Goal: Transaction & Acquisition: Purchase product/service

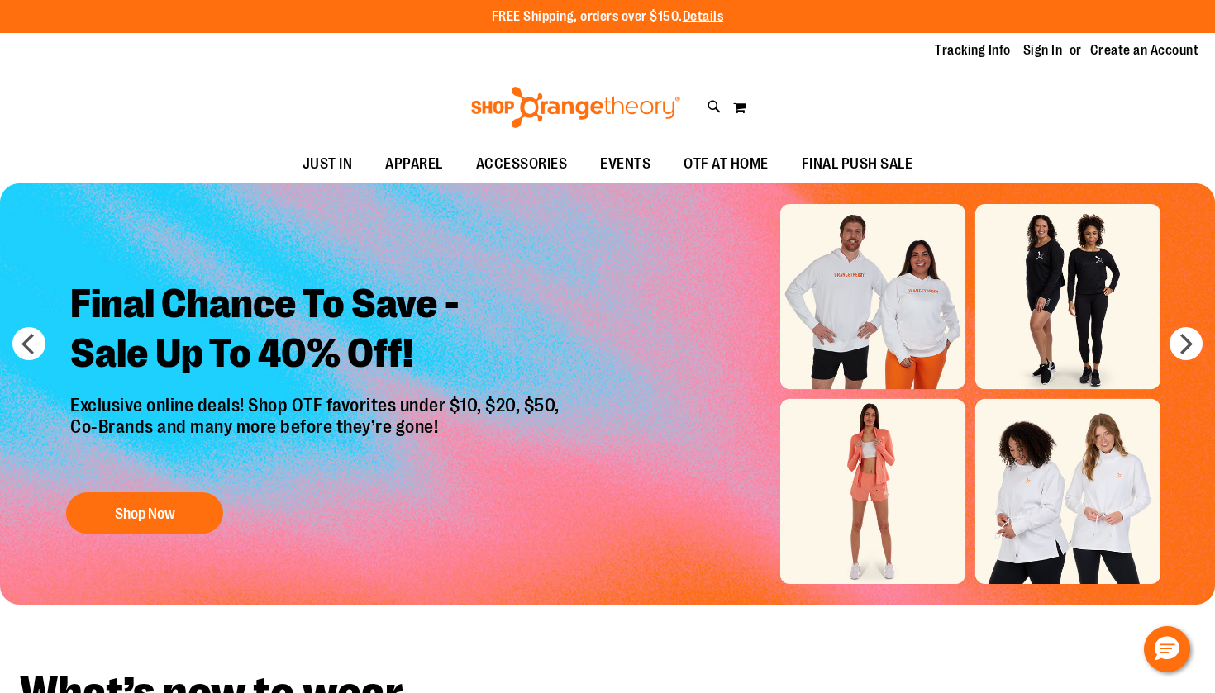
click at [969, 60] on div "Tracking Info Sign In Return to Procurement Create an Account" at bounding box center [607, 51] width 1215 height 36
click at [969, 54] on link "Sign In" at bounding box center [1043, 50] width 40 height 18
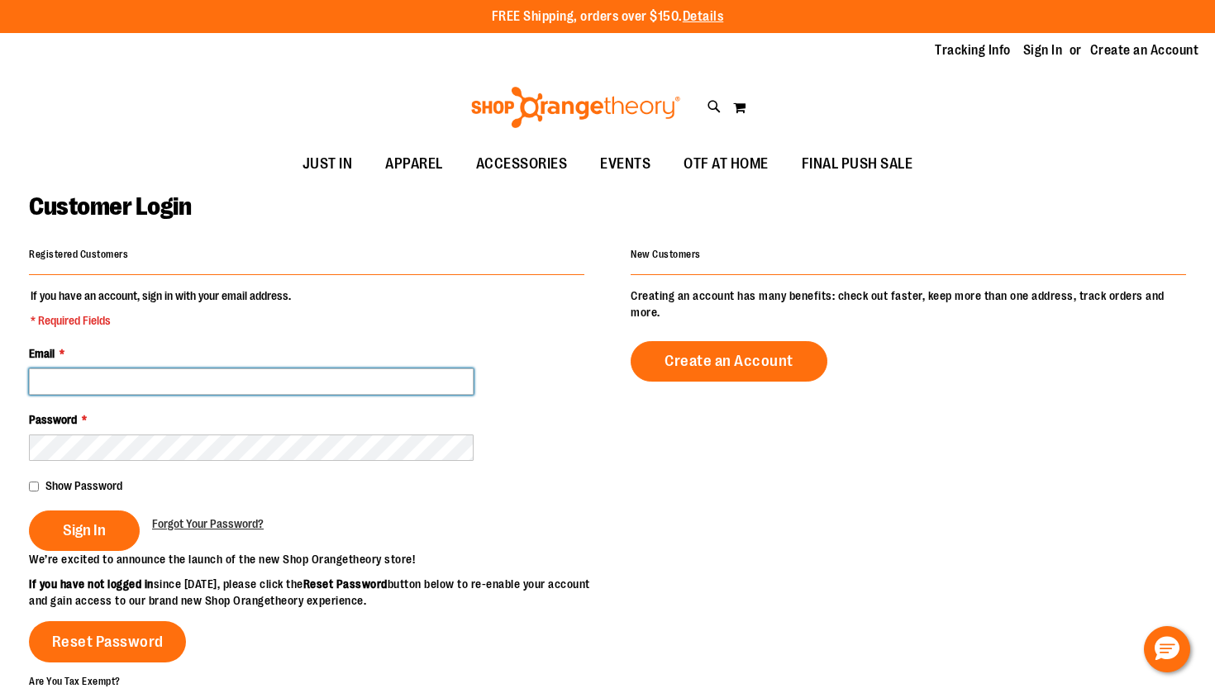
type input "**********"
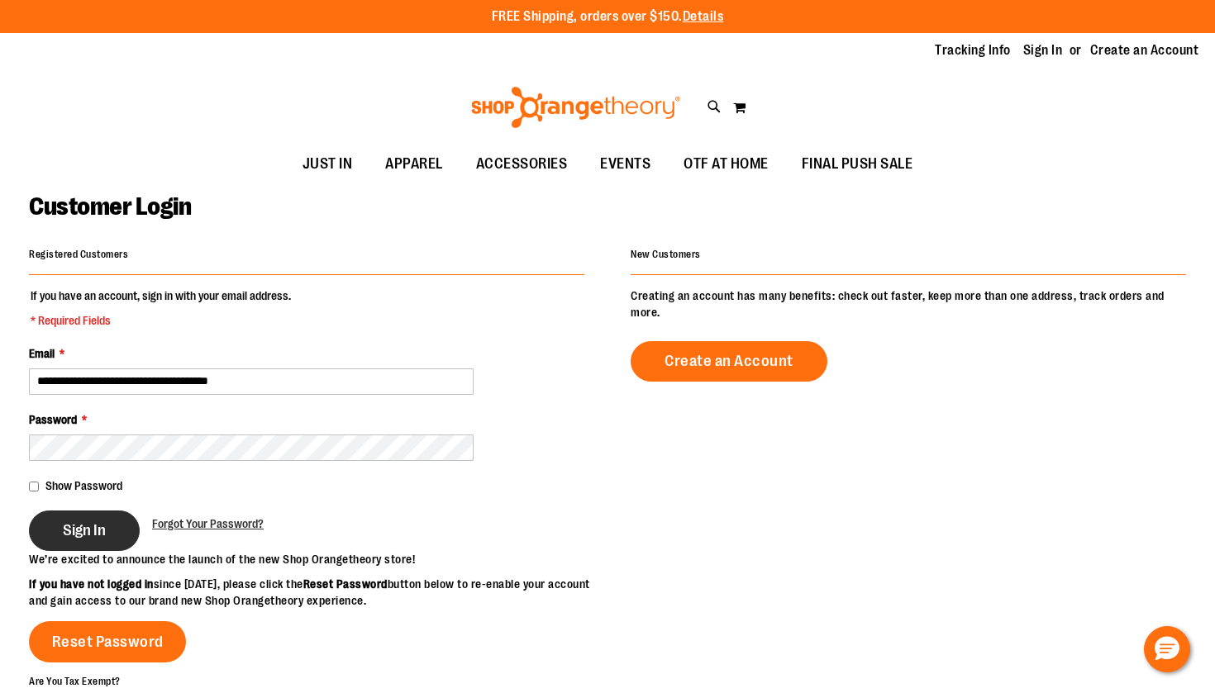
click at [79, 530] on span "Sign In" at bounding box center [84, 531] width 43 height 18
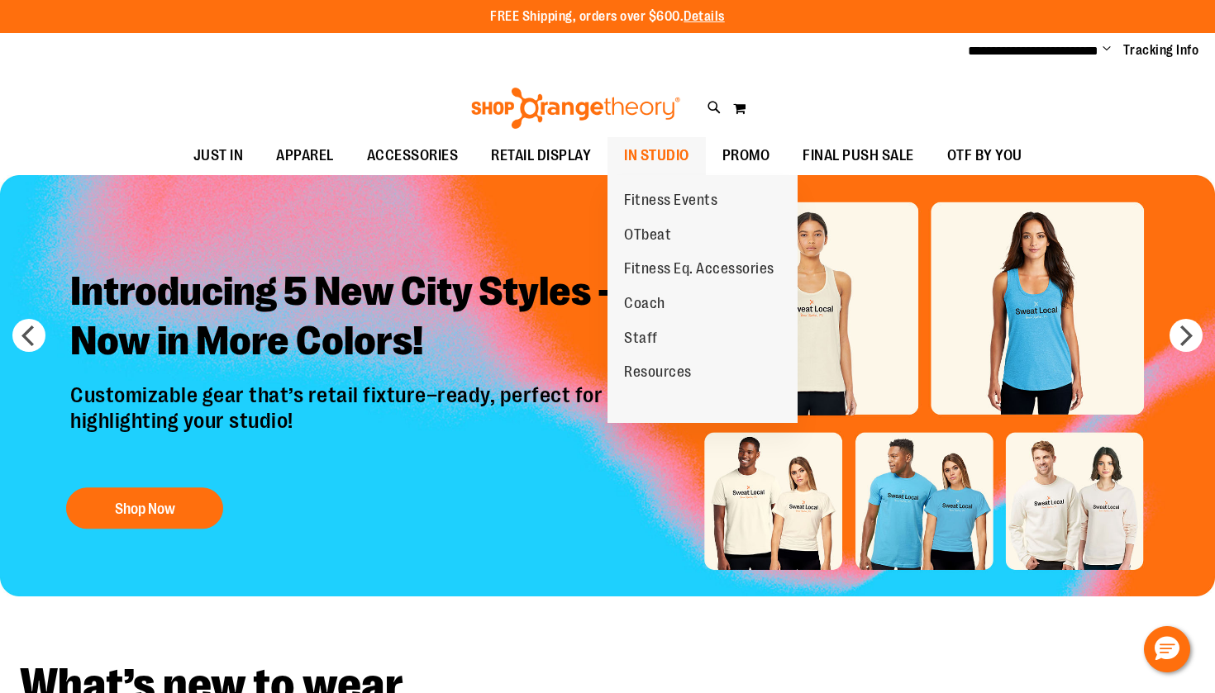
click at [631, 159] on span "IN STUDIO" at bounding box center [656, 155] width 65 height 37
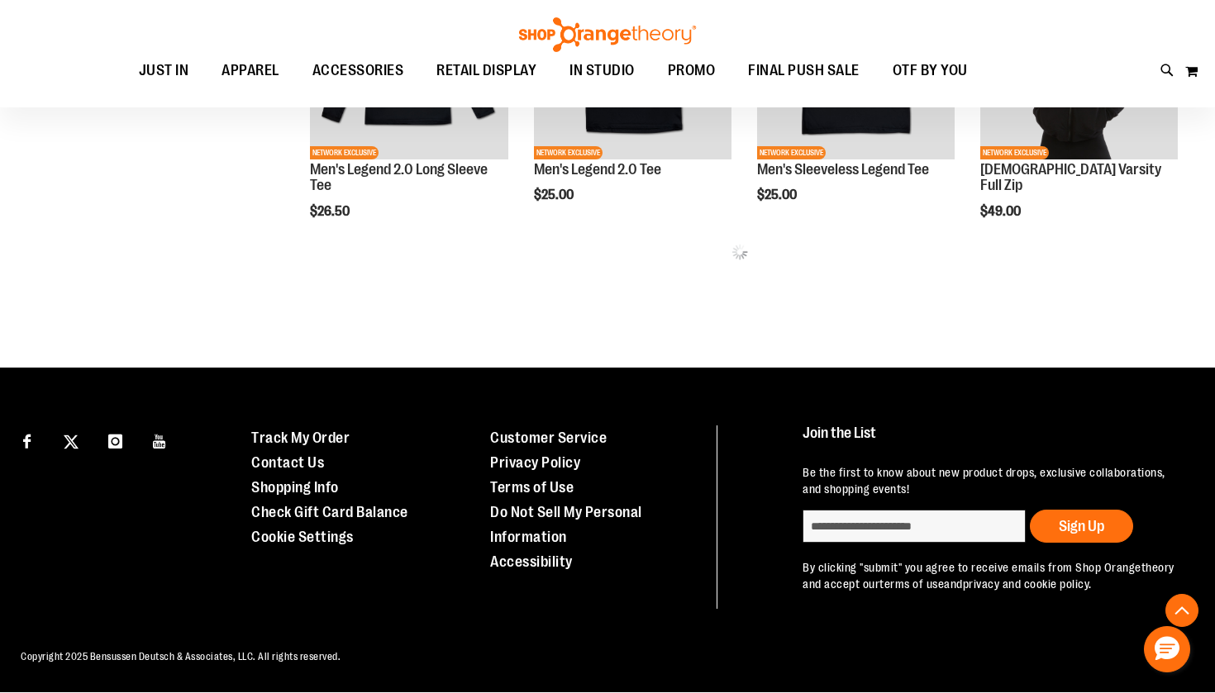
scroll to position [947, 0]
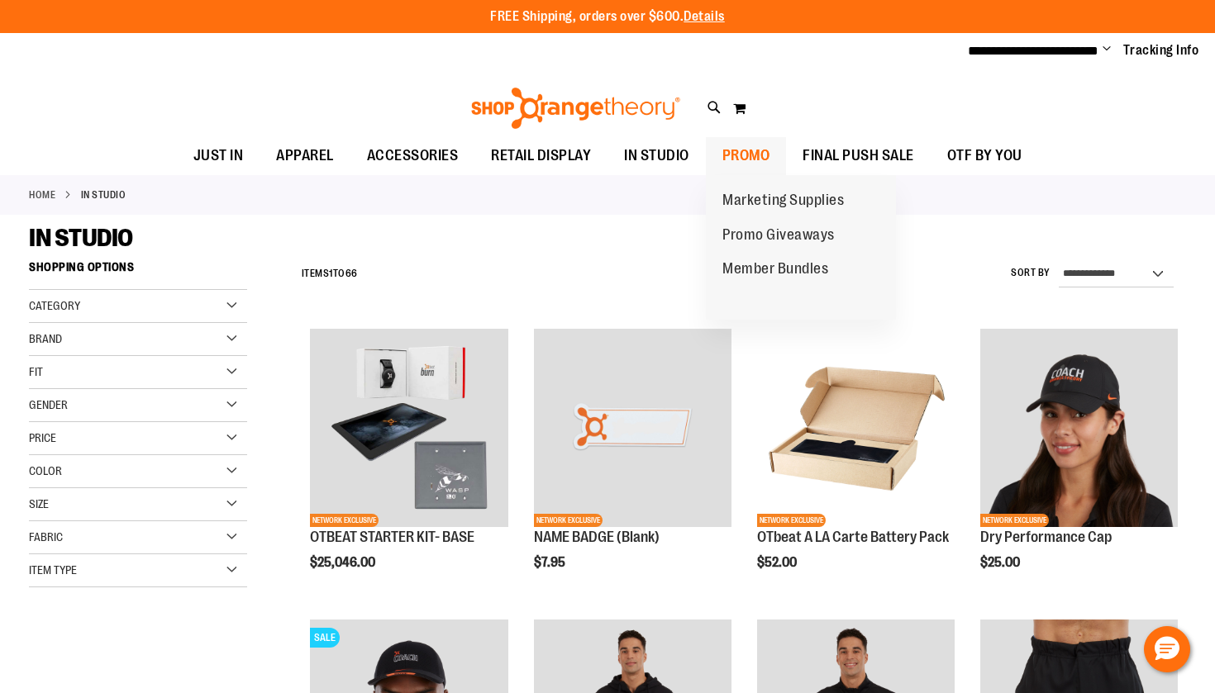
click at [741, 150] on span "PROMO" at bounding box center [746, 155] width 48 height 37
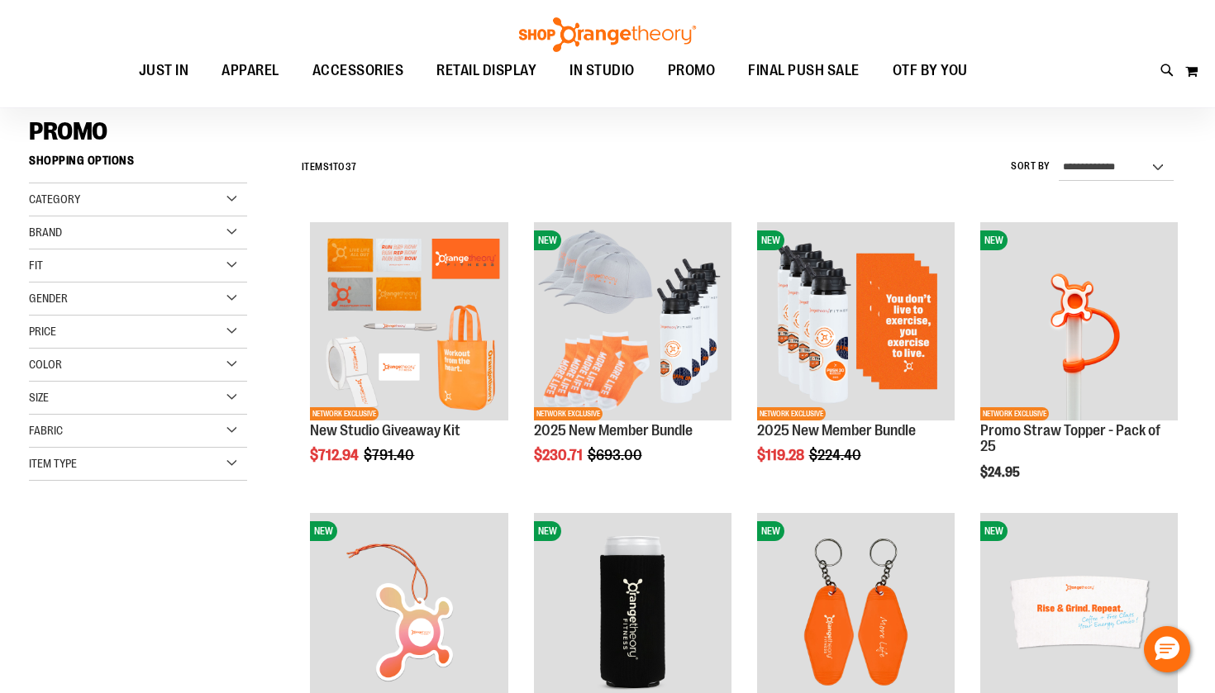
scroll to position [130, 0]
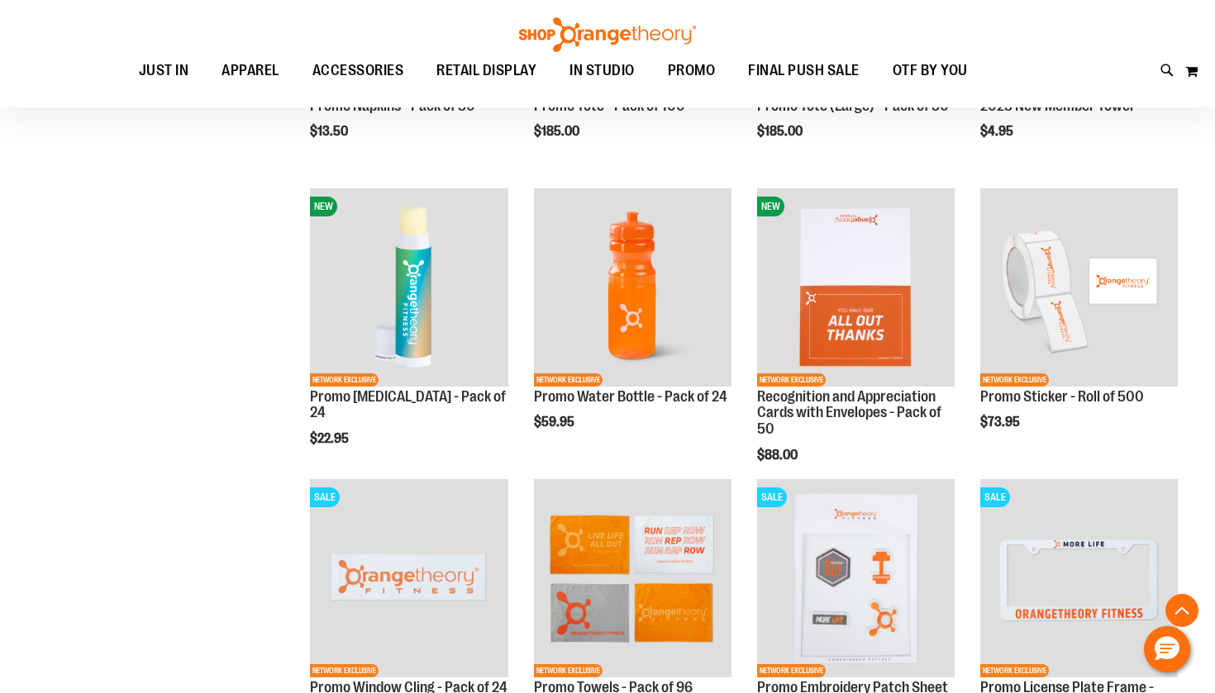
scroll to position [1014, 0]
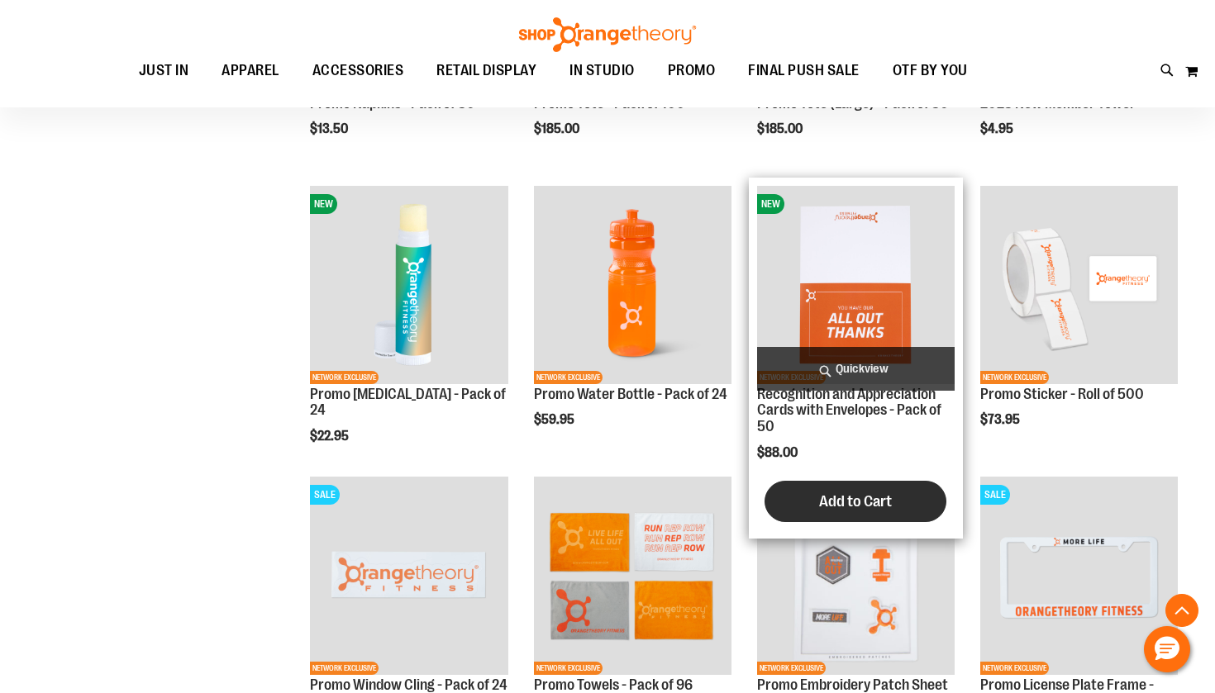
click at [802, 505] on button "Add to Cart" at bounding box center [856, 501] width 182 height 41
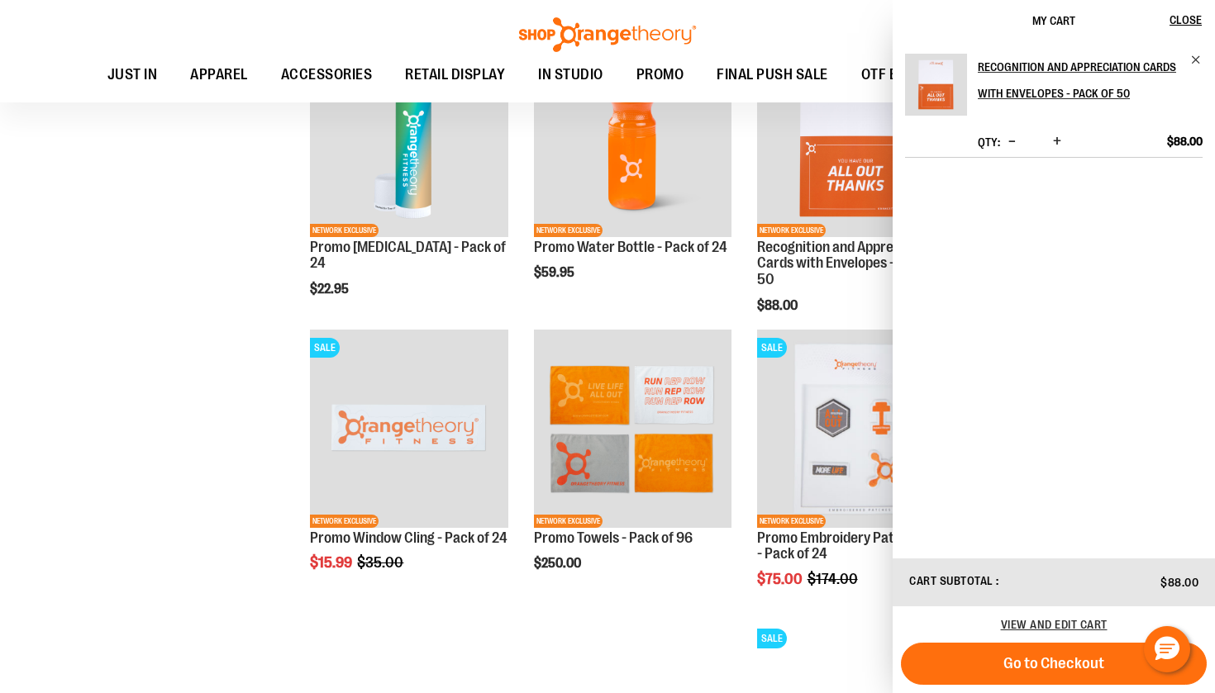
scroll to position [1160, 0]
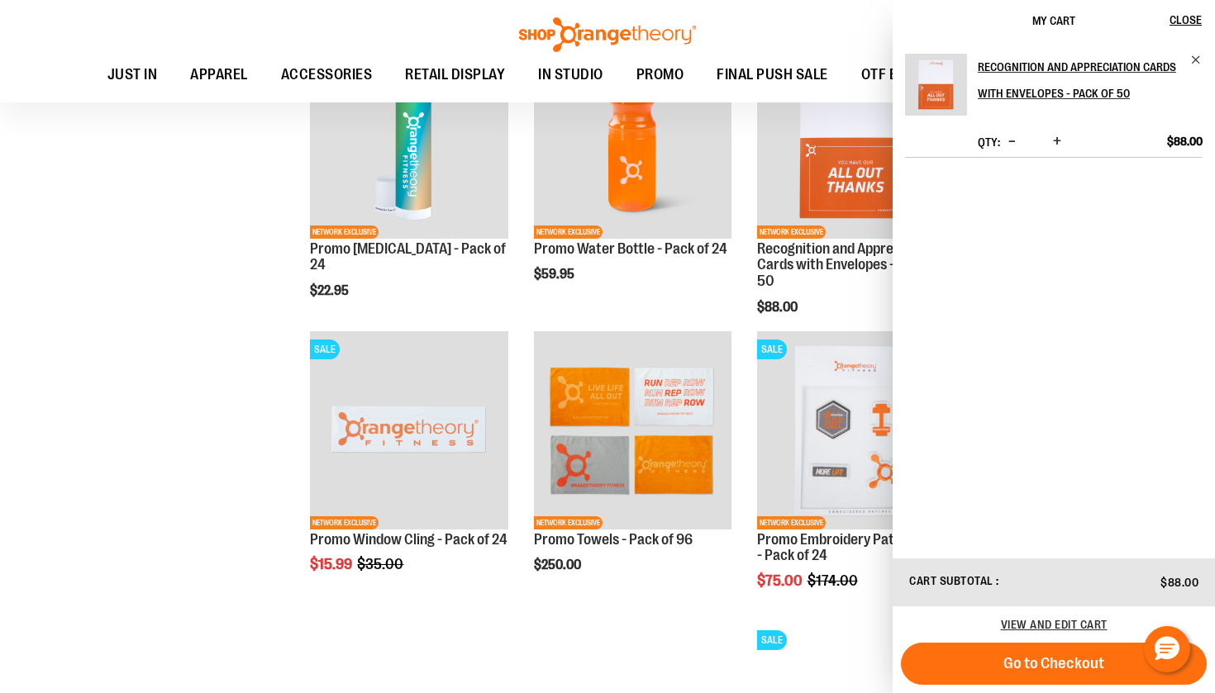
click at [196, 492] on div "**********" at bounding box center [607, 48] width 1157 height 1913
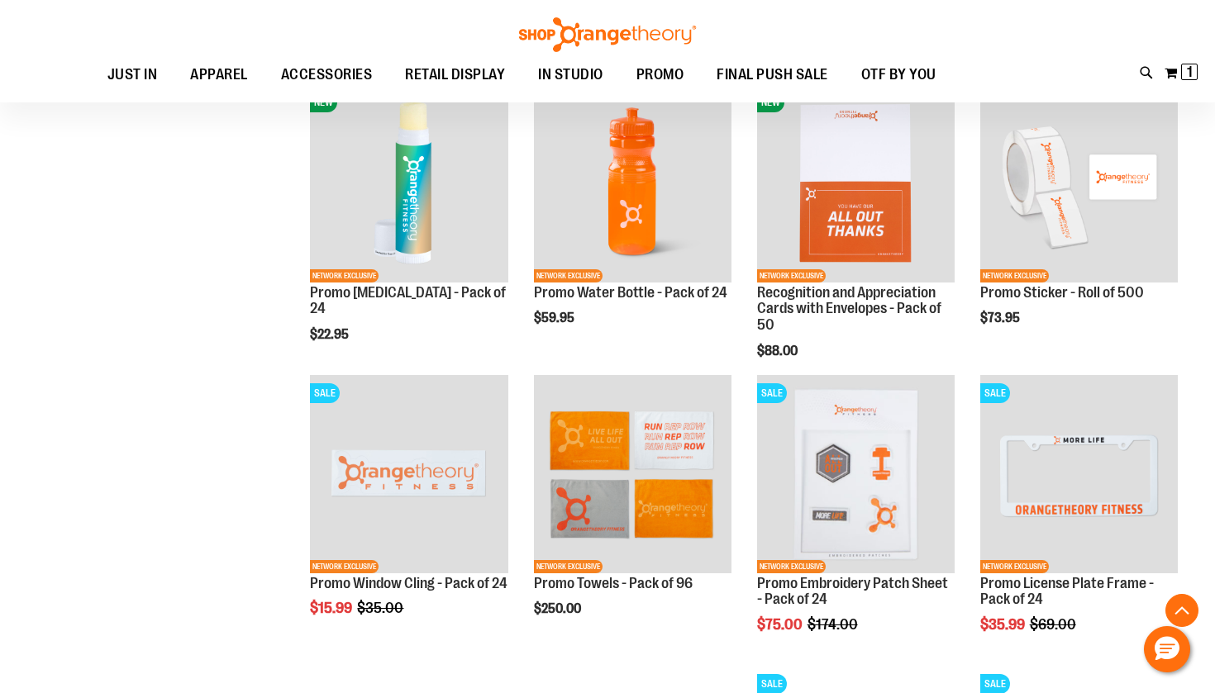
scroll to position [1114, 0]
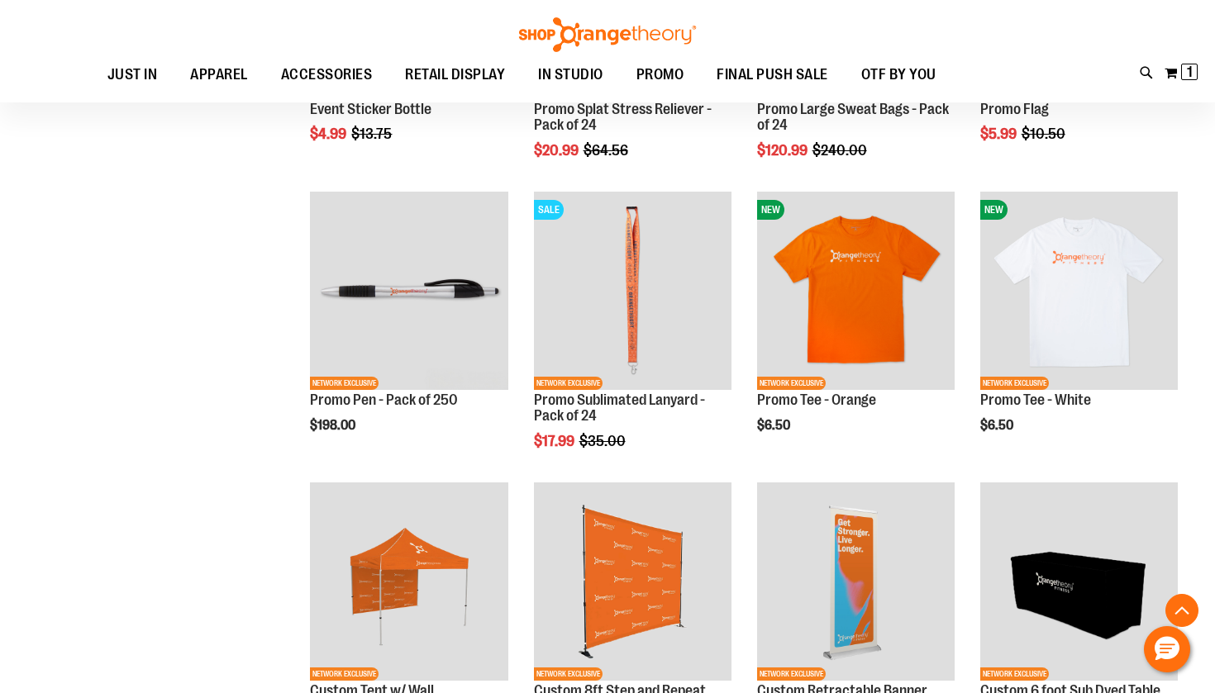
scroll to position [2506, 0]
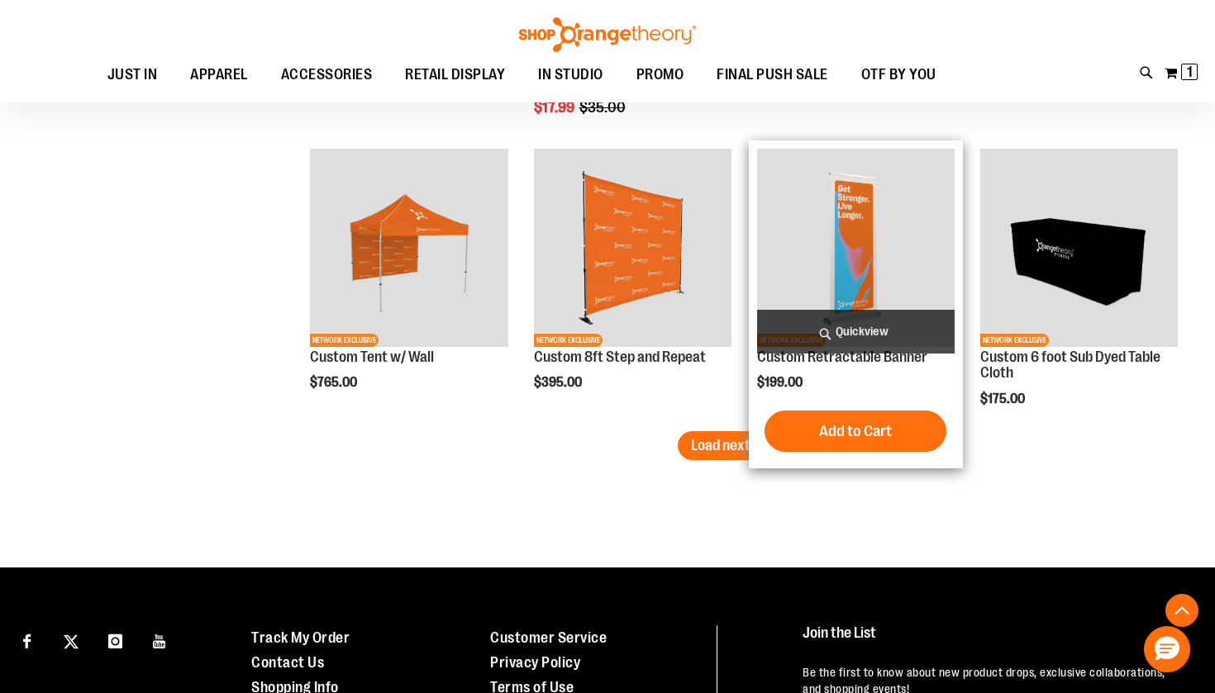
click at [751, 427] on div "NETWORK EXCLUSIVE Custom Retractable Banner $199.00 Quickview" at bounding box center [856, 305] width 214 height 328
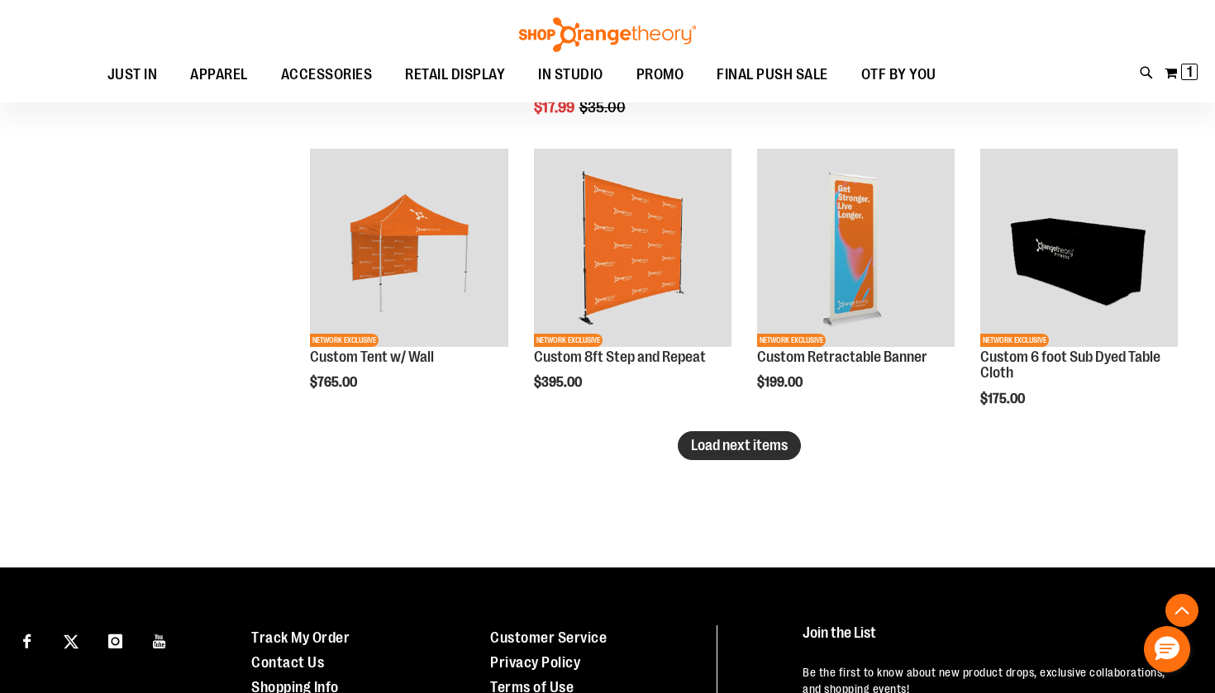
click at [724, 442] on span "Load next items" at bounding box center [739, 445] width 97 height 17
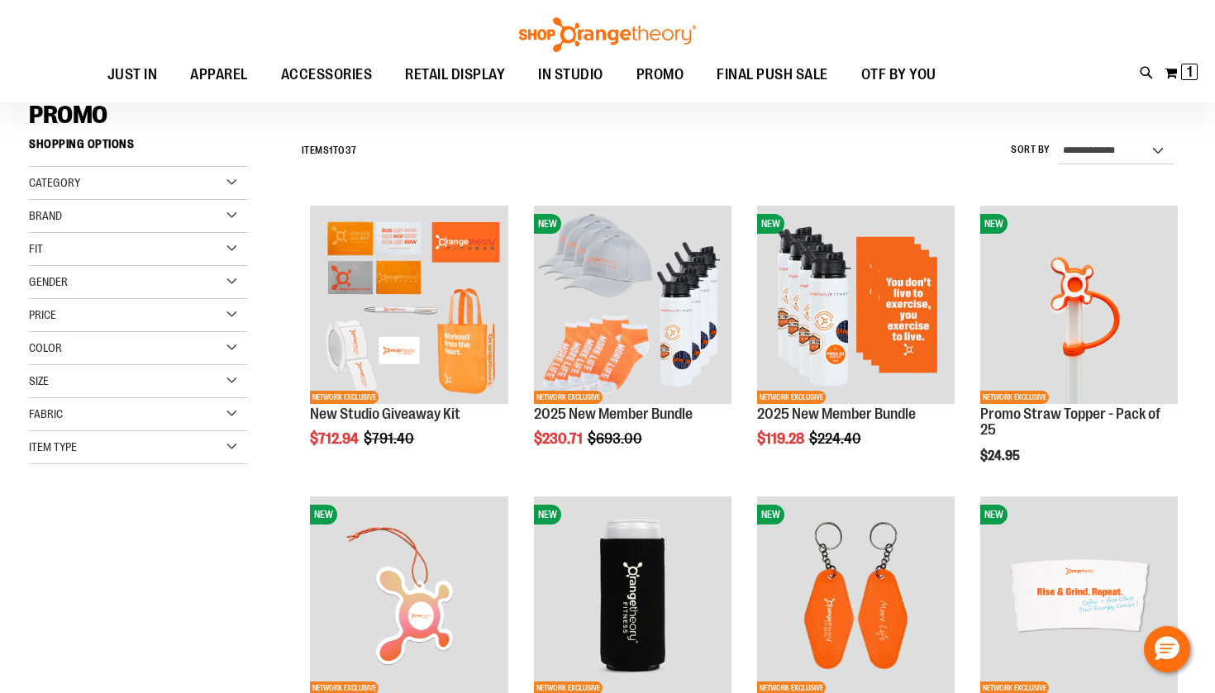
scroll to position [118, 0]
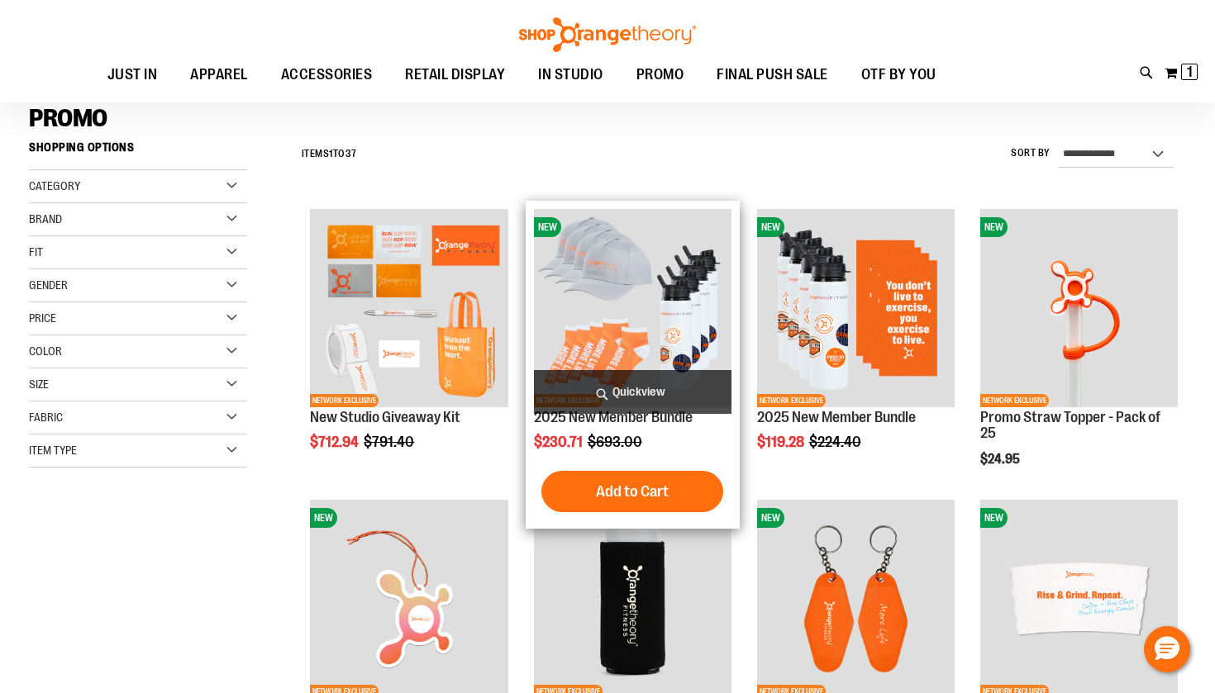
click at [642, 307] on img "product" at bounding box center [633, 308] width 198 height 198
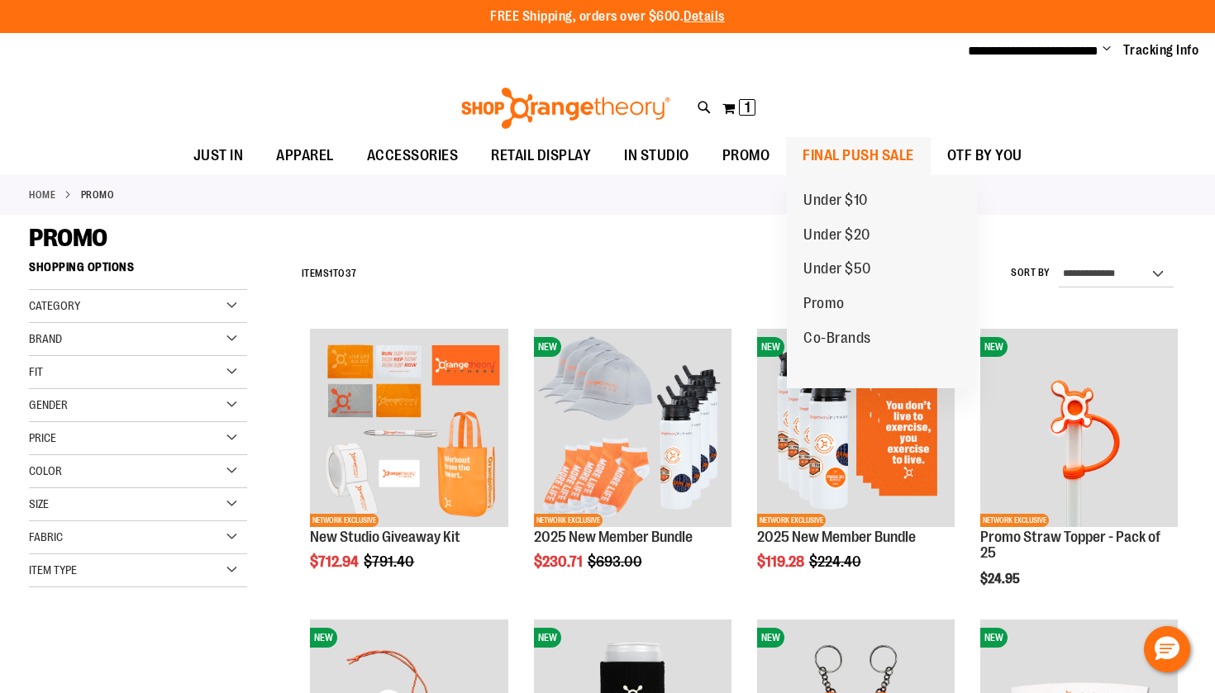
click at [841, 152] on span "FINAL PUSH SALE" at bounding box center [859, 155] width 112 height 37
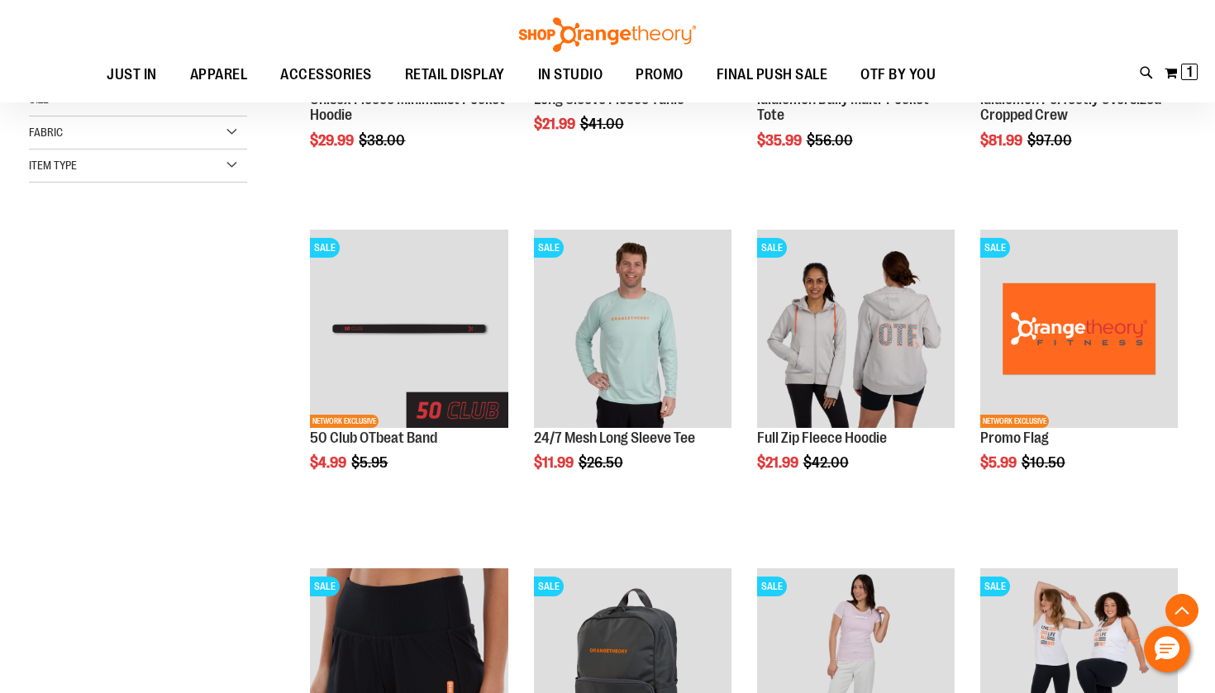
scroll to position [436, 0]
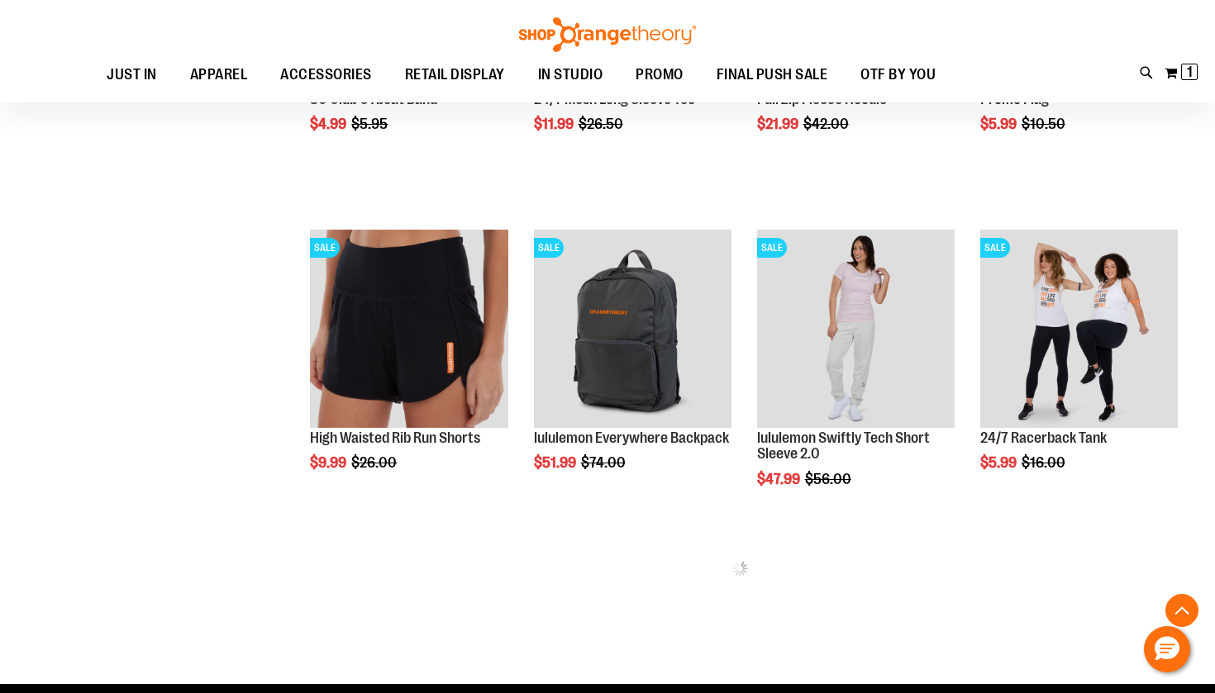
scroll to position [777, 0]
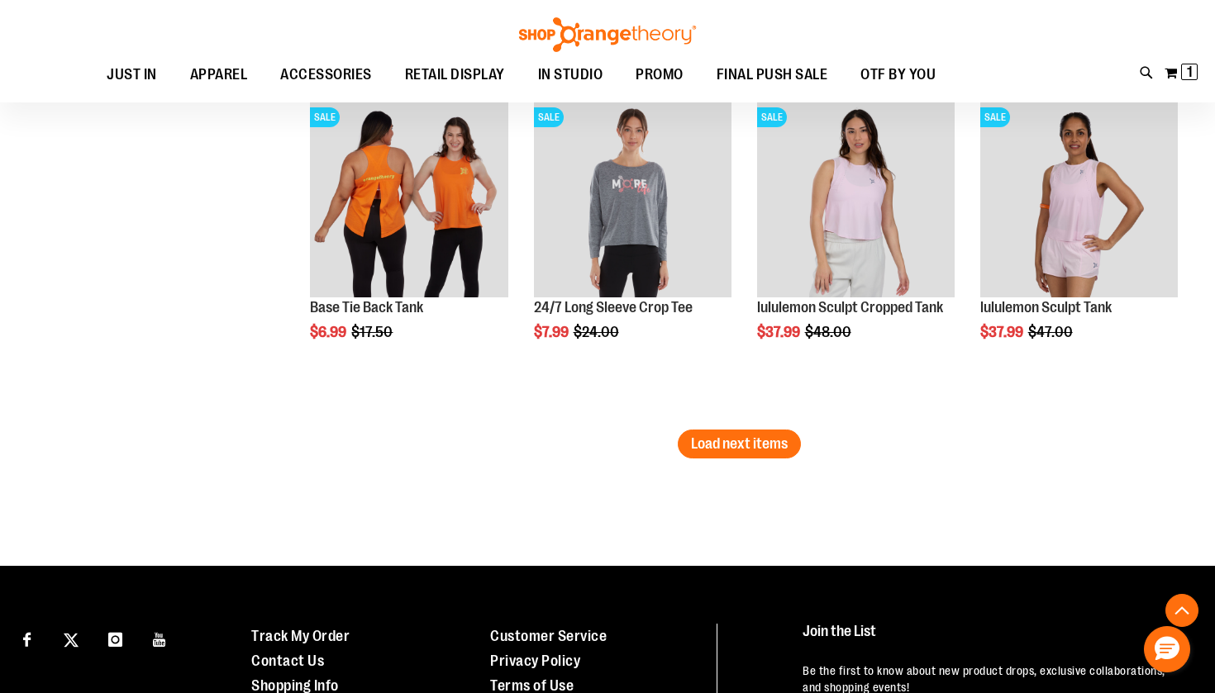
scroll to position [2941, 0]
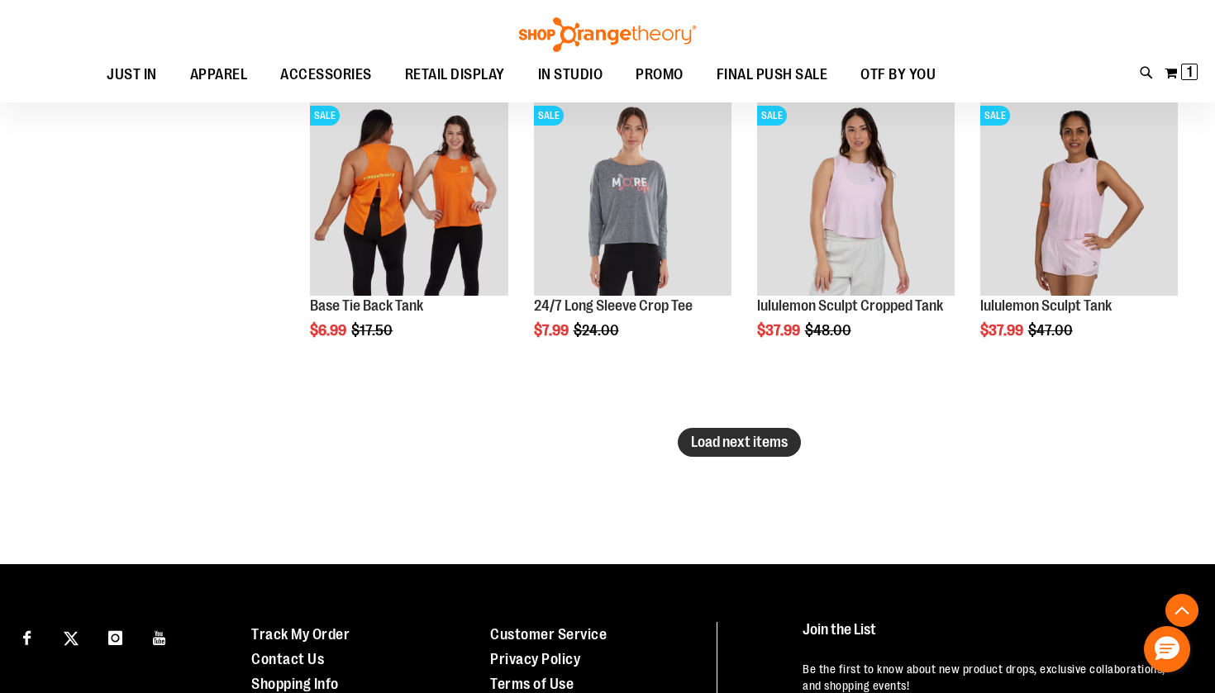
click at [708, 436] on span "Load next items" at bounding box center [739, 442] width 97 height 17
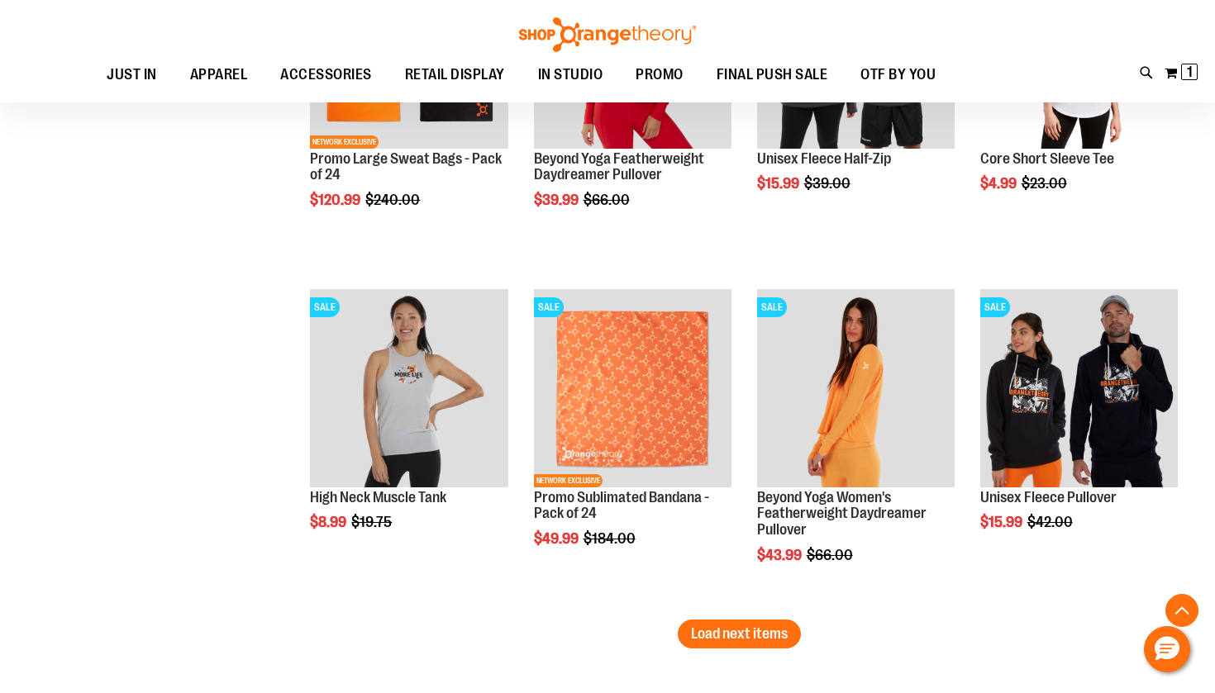
scroll to position [3772, 0]
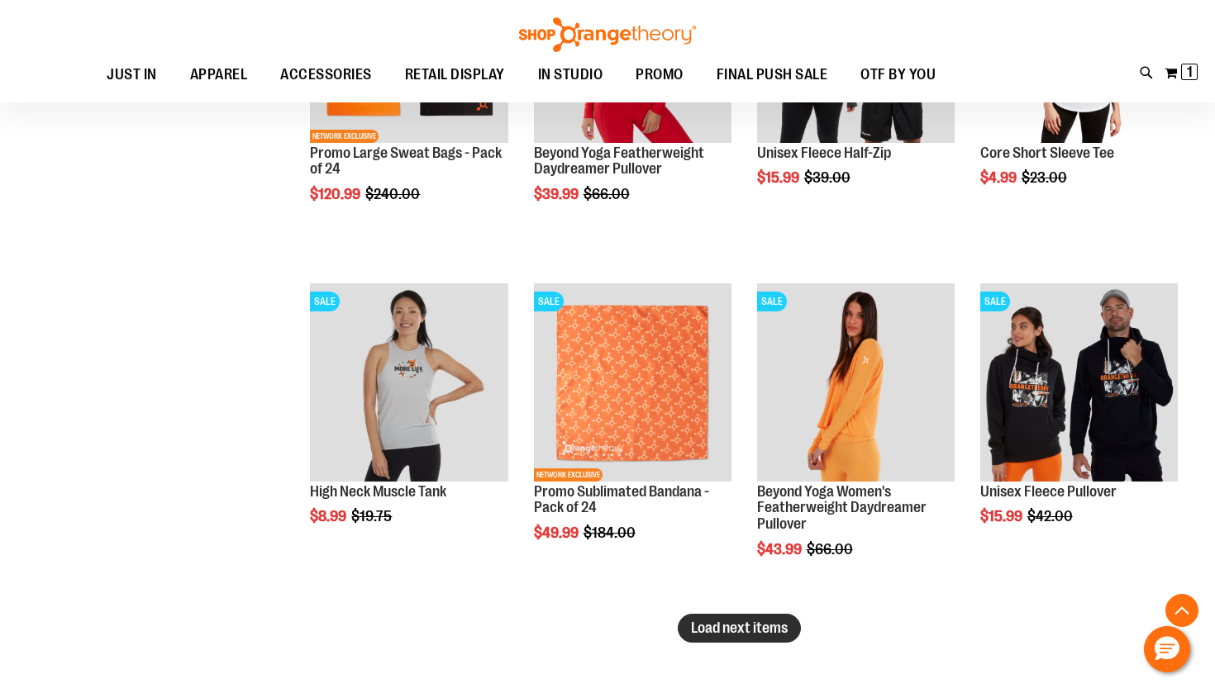
click at [719, 635] on span "Load next items" at bounding box center [739, 628] width 97 height 17
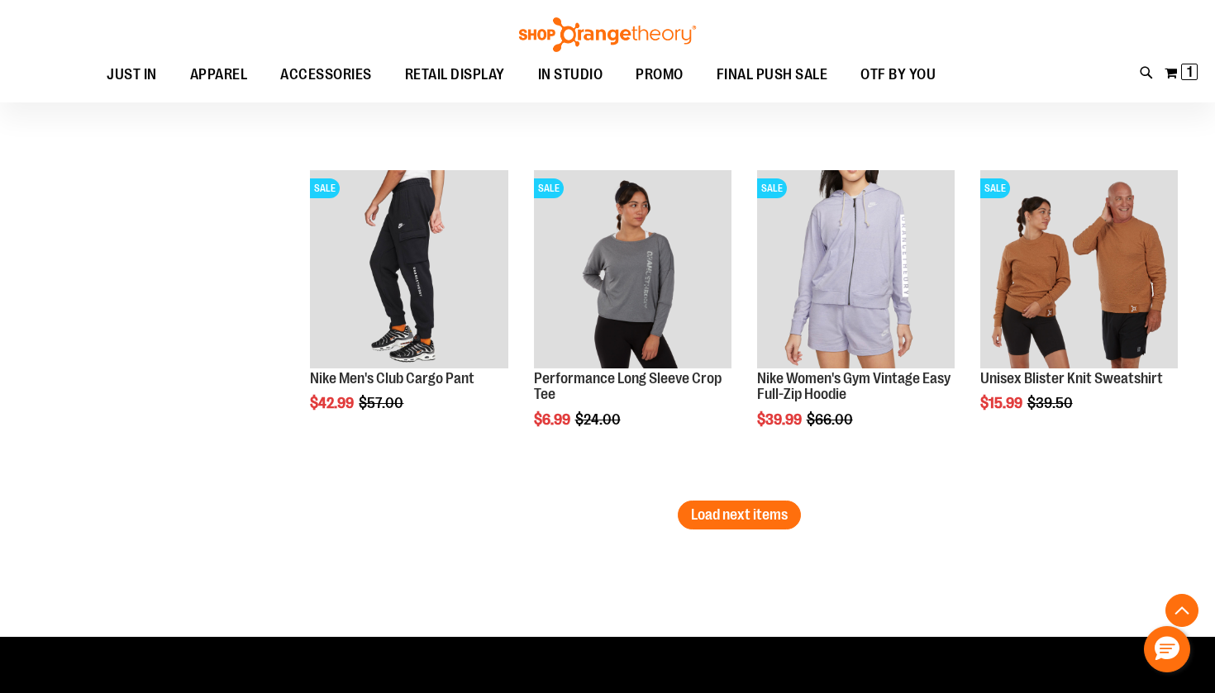
scroll to position [4902, 0]
click at [722, 517] on span "Load next items" at bounding box center [739, 515] width 97 height 17
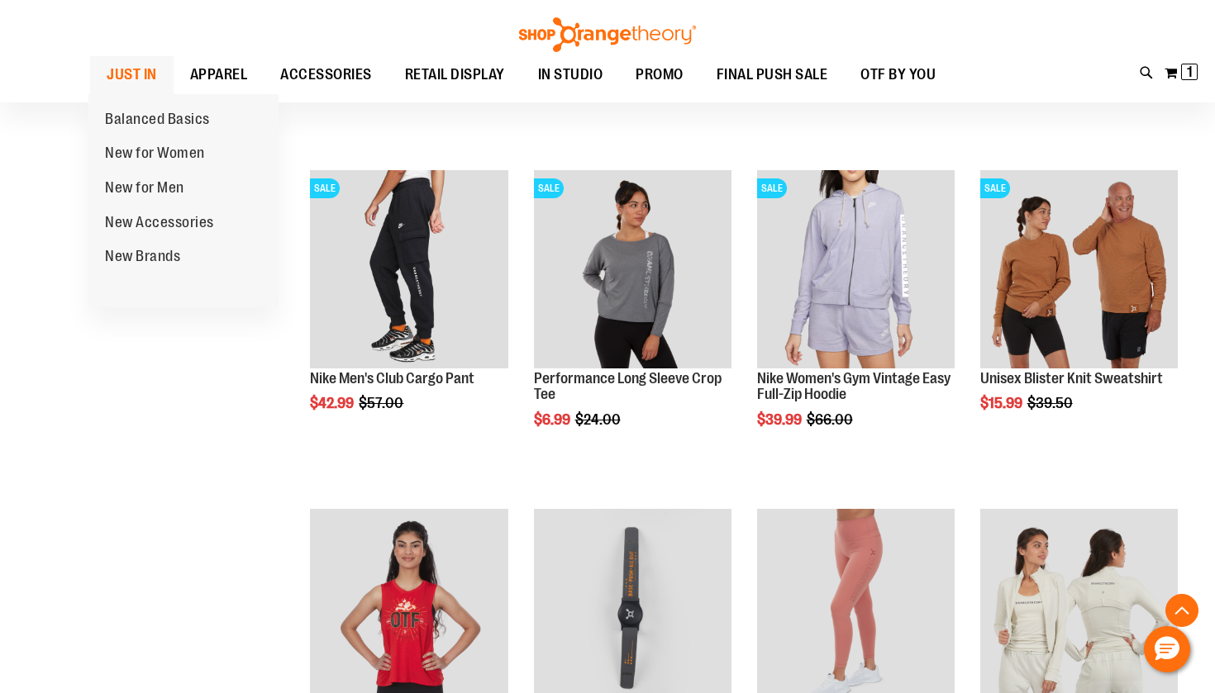
click at [123, 74] on span "JUST IN" at bounding box center [132, 74] width 50 height 37
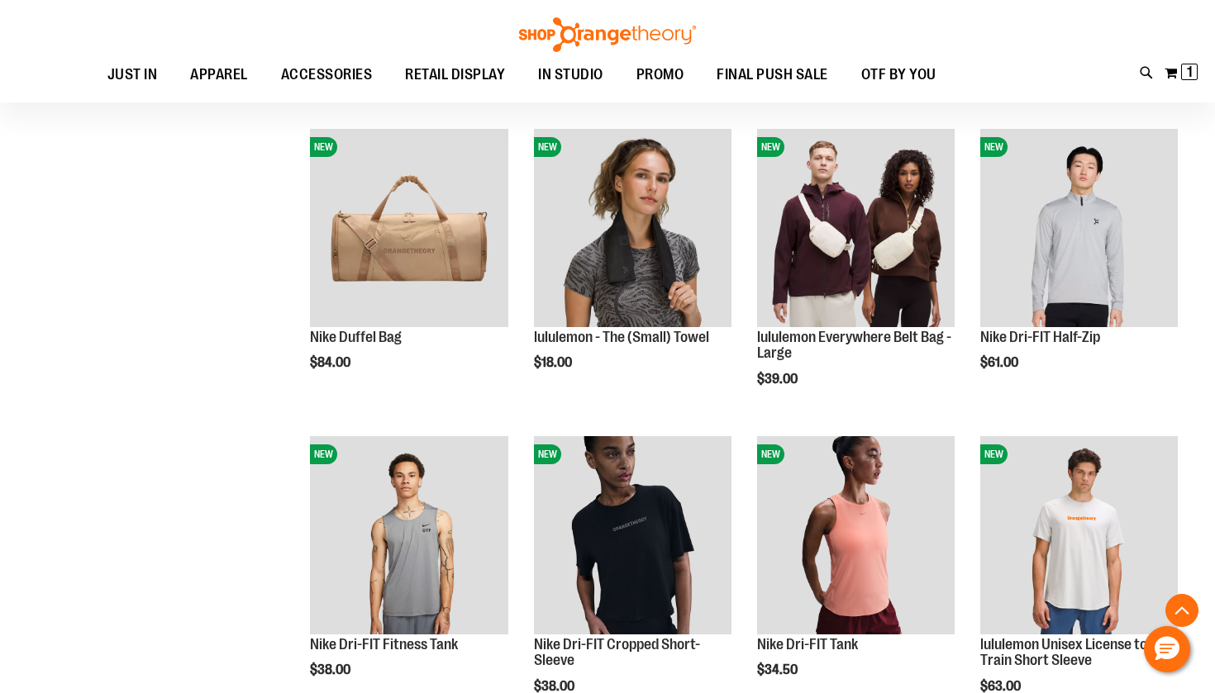
scroll to position [1140, 0]
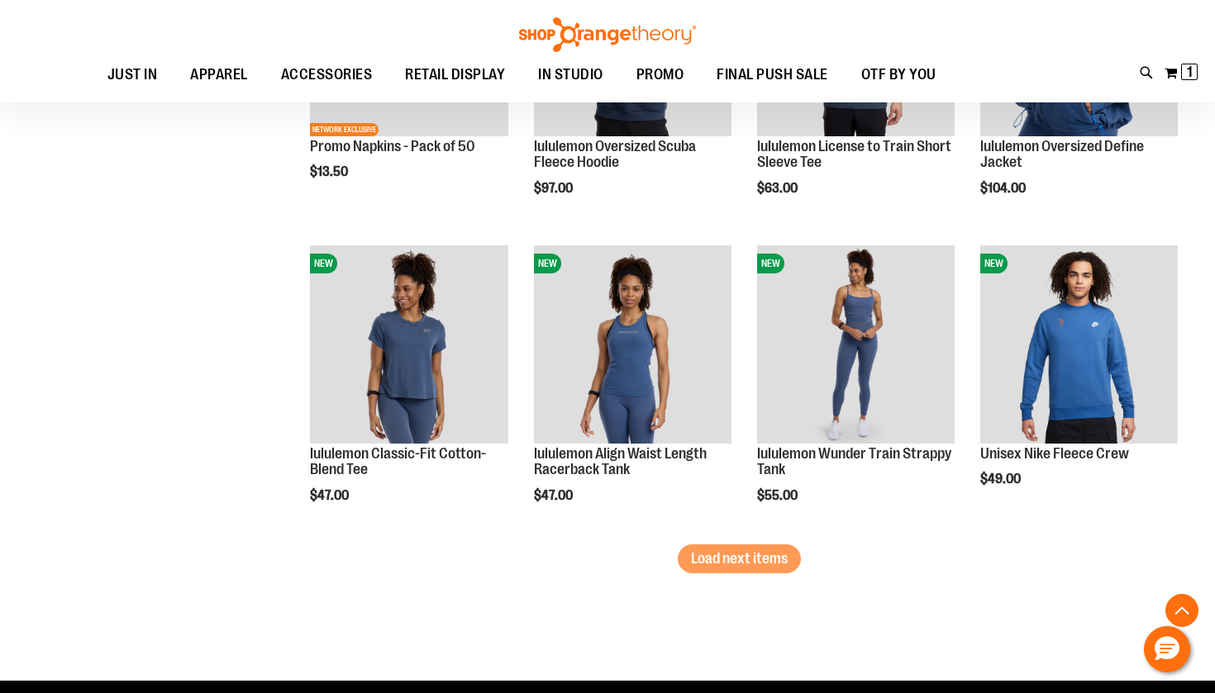
scroll to position [2543, 0]
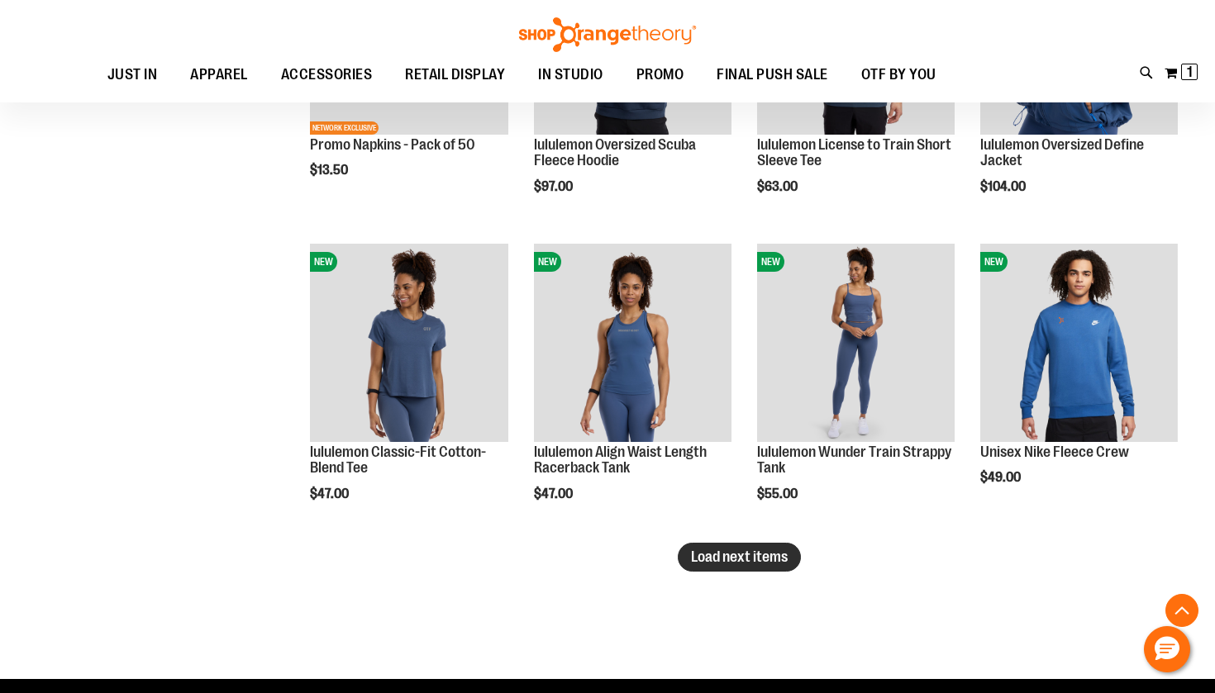
click at [753, 559] on span "Load next items" at bounding box center [739, 557] width 97 height 17
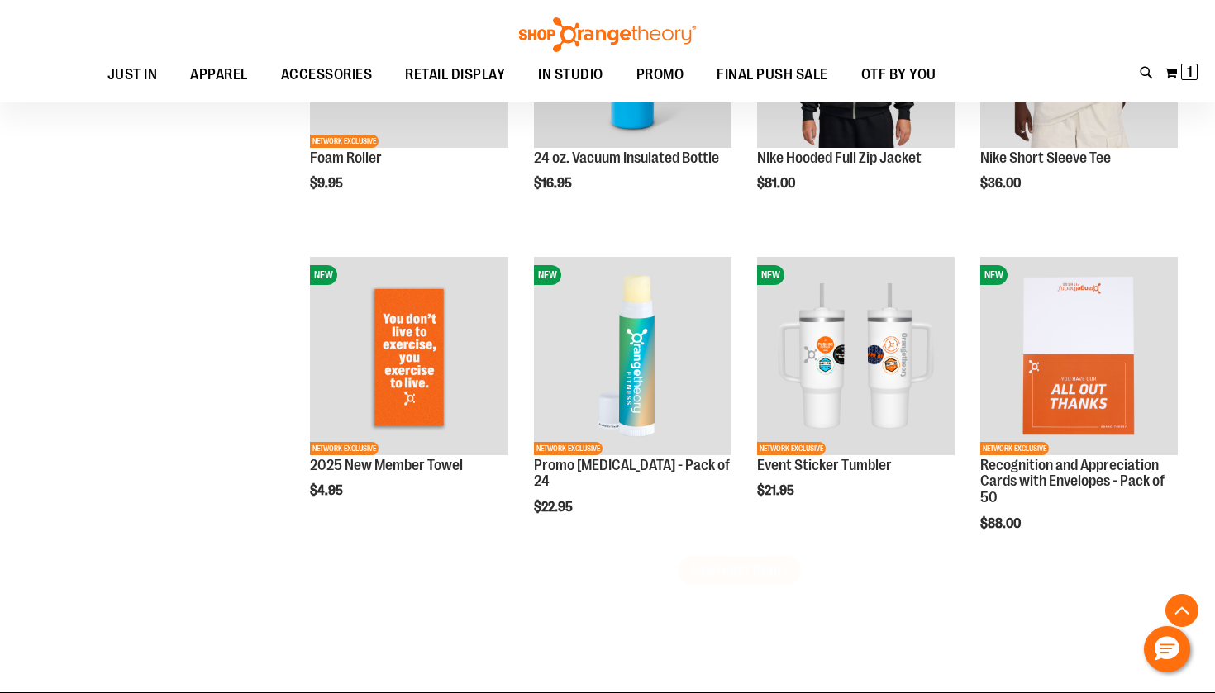
scroll to position [3459, 0]
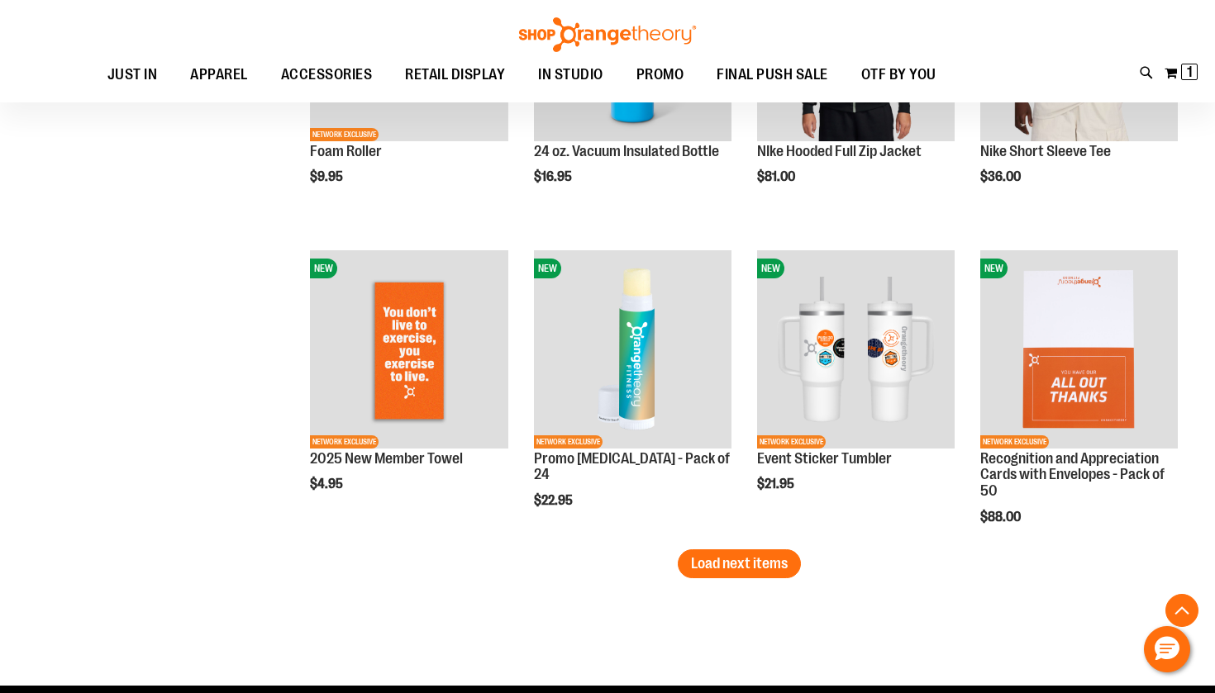
click at [762, 543] on li "NEW NETWORK EXCLUSIVE Event Sticker Tumbler $21.95 Quickview Add to Cart In sto…" at bounding box center [856, 395] width 214 height 307
click at [758, 554] on button "Load next items" at bounding box center [739, 564] width 123 height 29
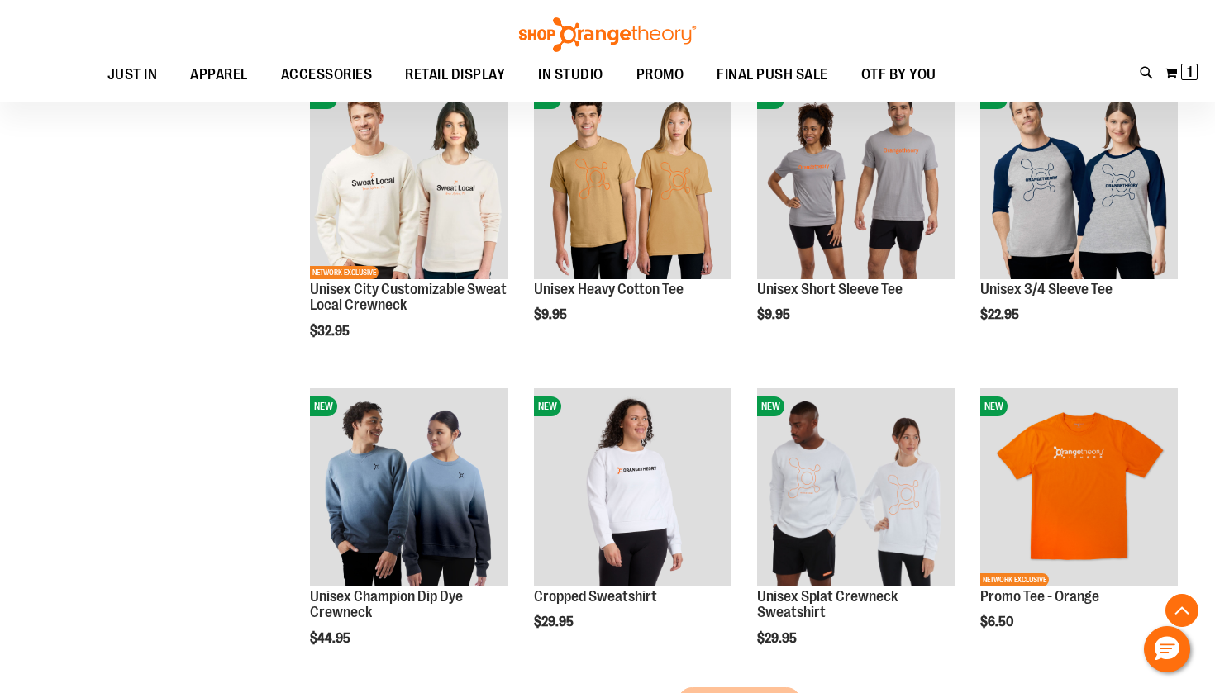
scroll to position [4249, 0]
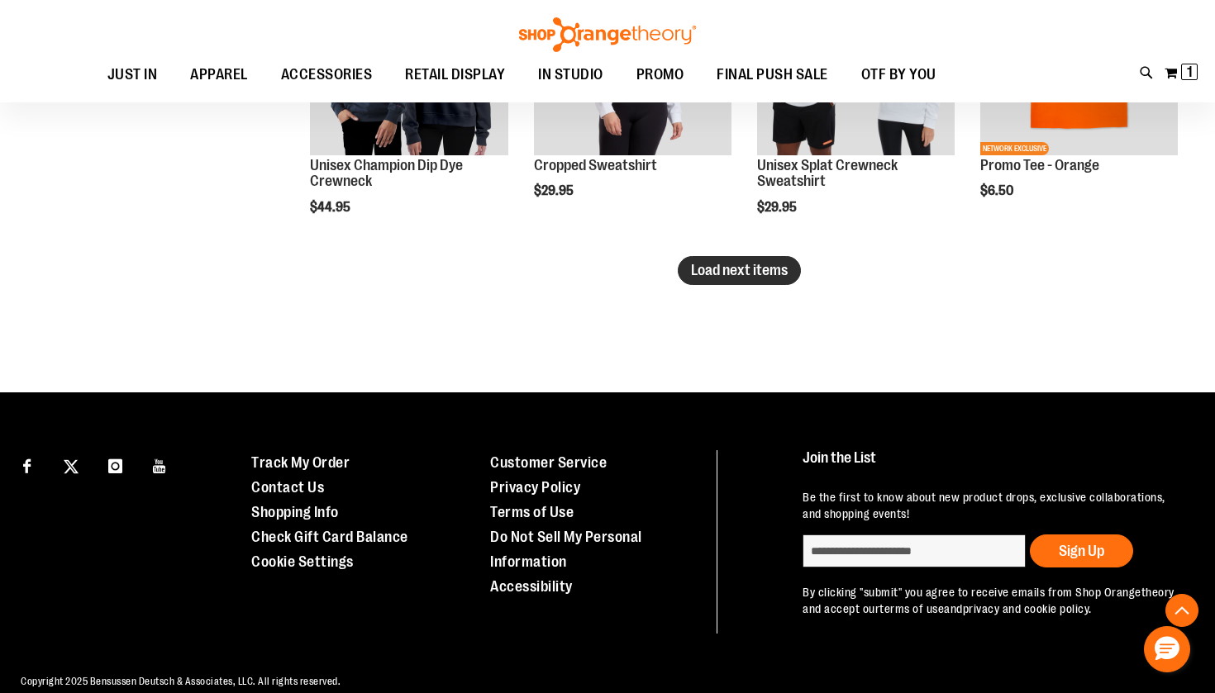
click at [715, 270] on span "Load next items" at bounding box center [739, 270] width 97 height 17
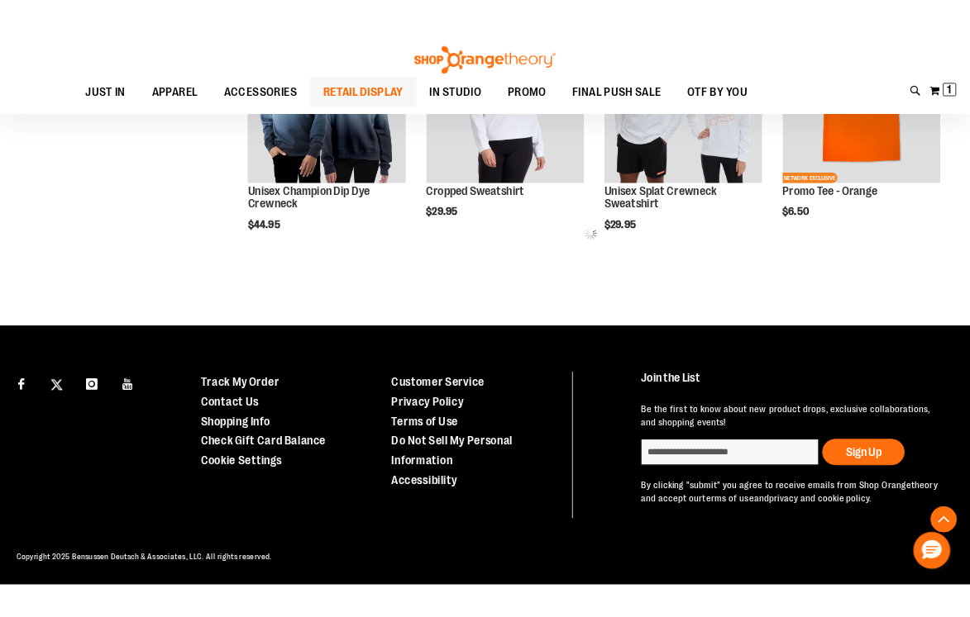
scroll to position [4118, 0]
